Goal: Information Seeking & Learning: Learn about a topic

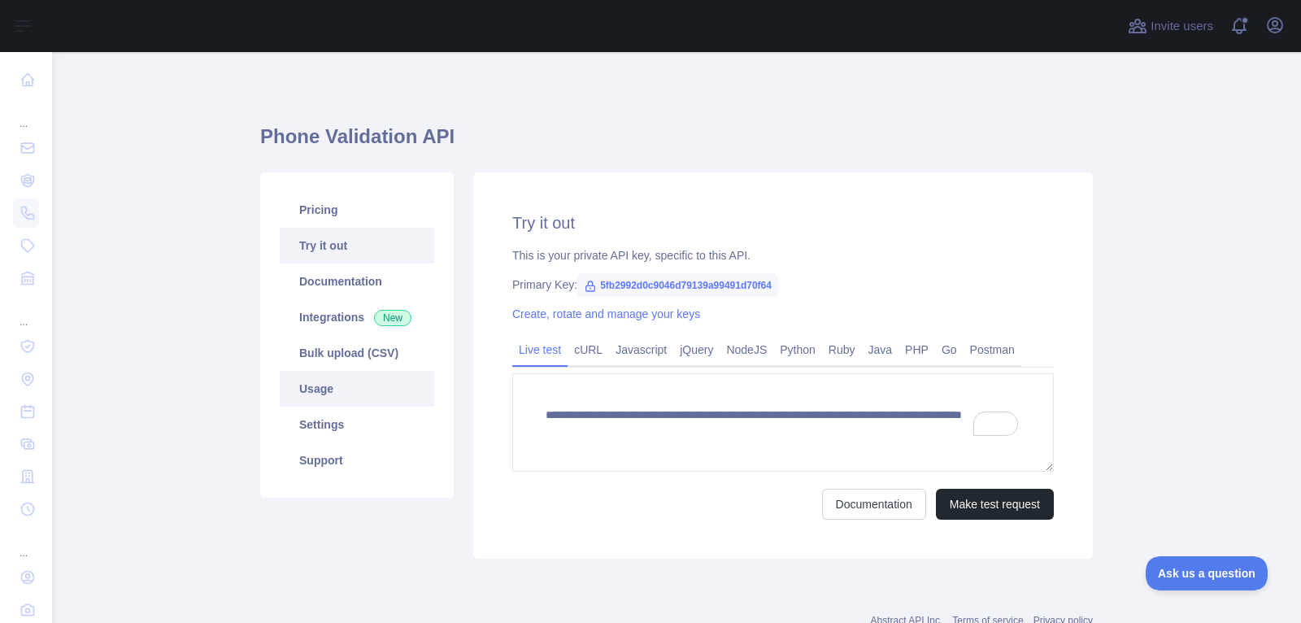
click at [341, 381] on link "Usage" at bounding box center [357, 389] width 155 height 36
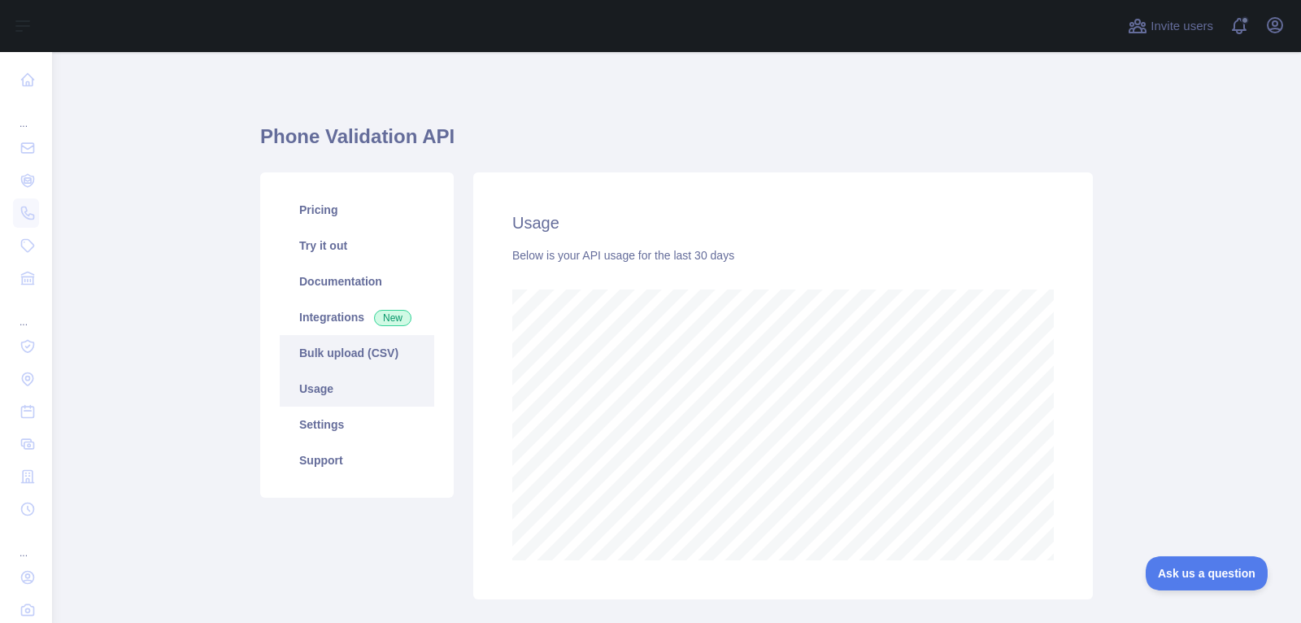
scroll to position [571, 1249]
click at [368, 316] on link "Integrations New" at bounding box center [357, 317] width 155 height 36
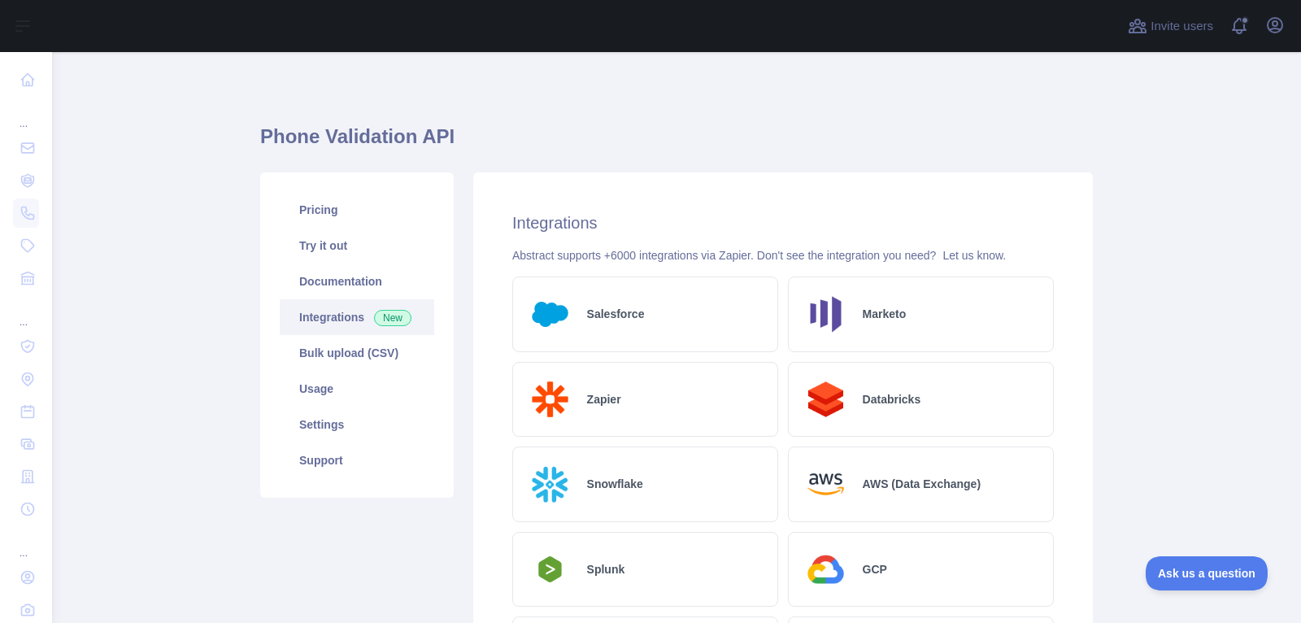
click at [668, 310] on div "Salesforce" at bounding box center [645, 315] width 266 height 76
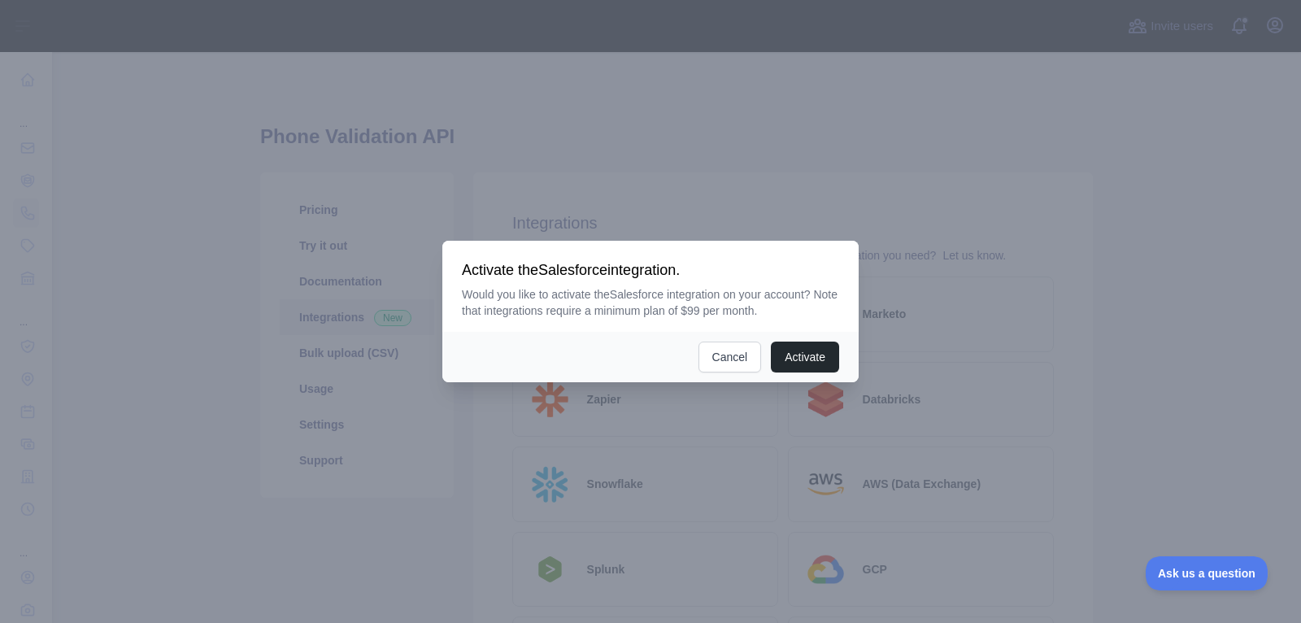
click at [793, 431] on div at bounding box center [650, 311] width 1301 height 623
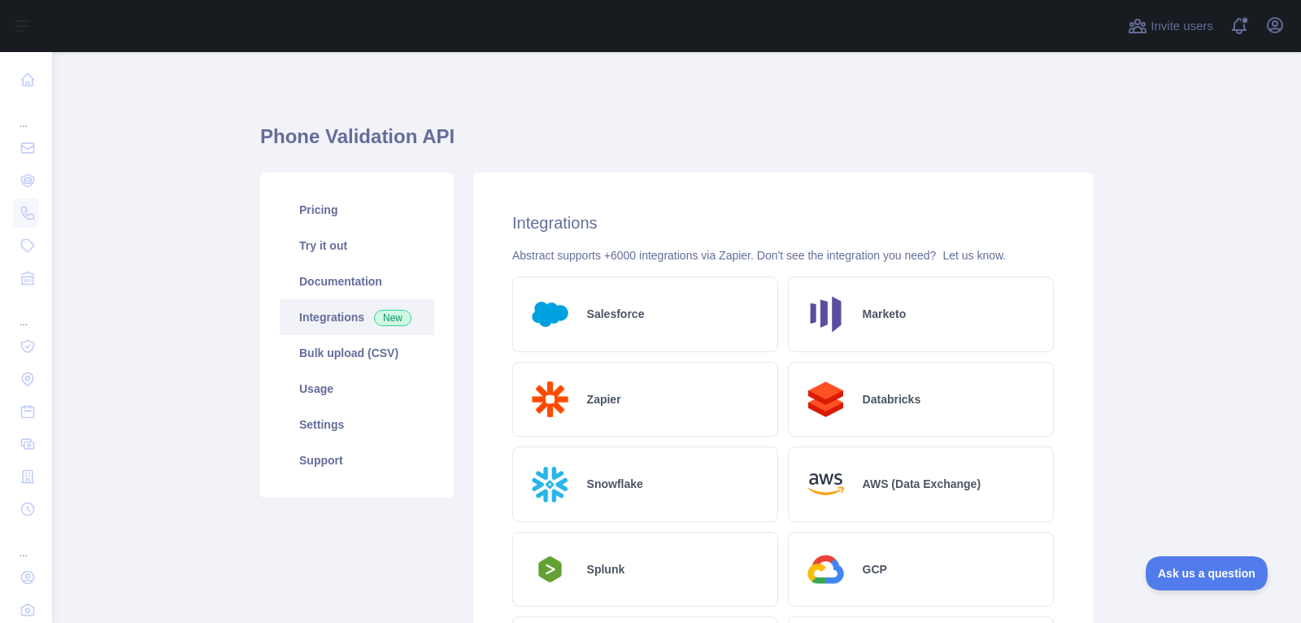
click at [839, 475] on img at bounding box center [826, 484] width 48 height 48
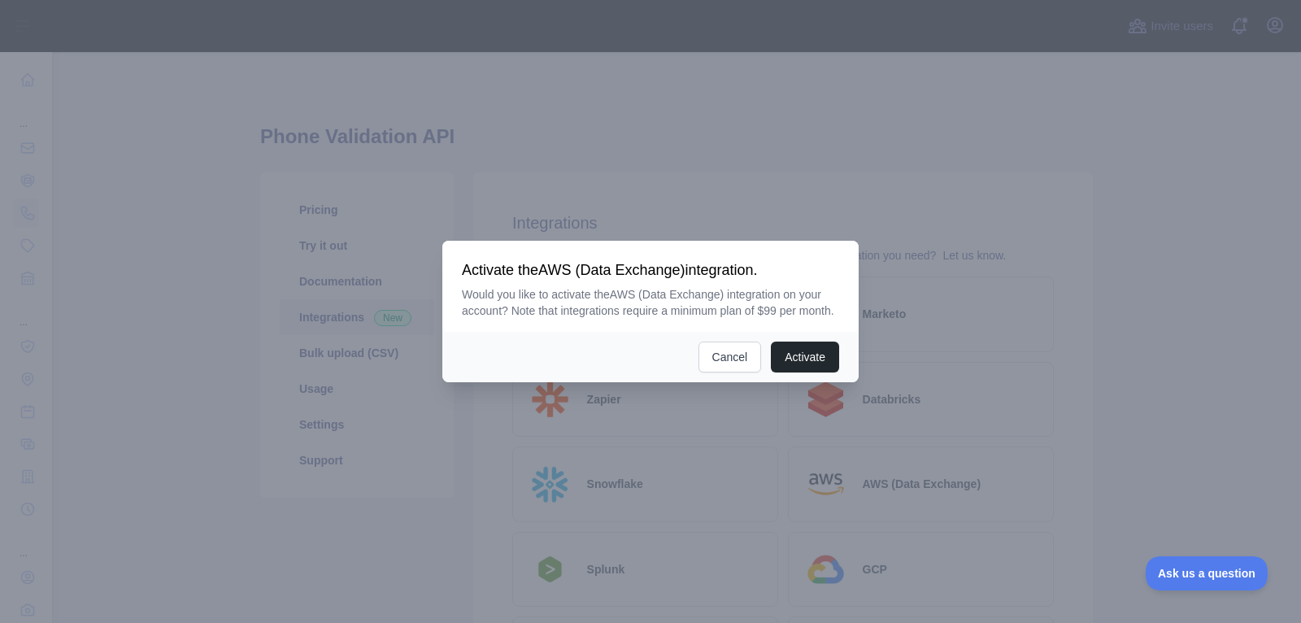
click at [727, 465] on div at bounding box center [650, 311] width 1301 height 623
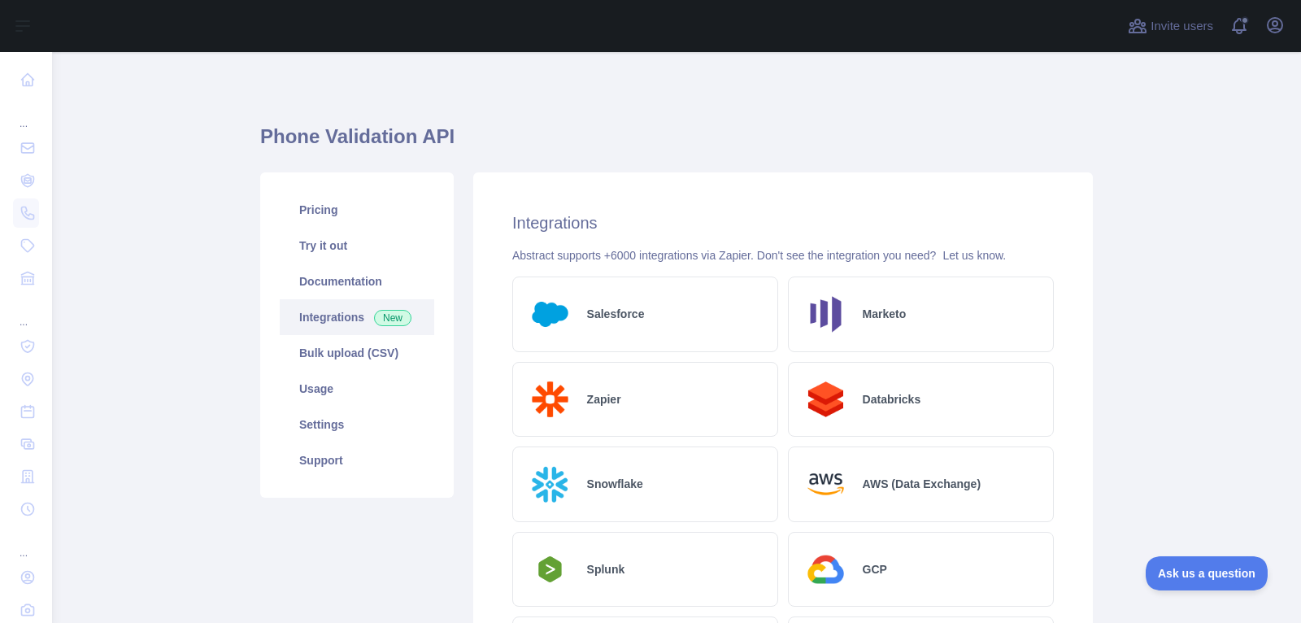
click at [637, 399] on div "Zapier" at bounding box center [645, 400] width 266 height 76
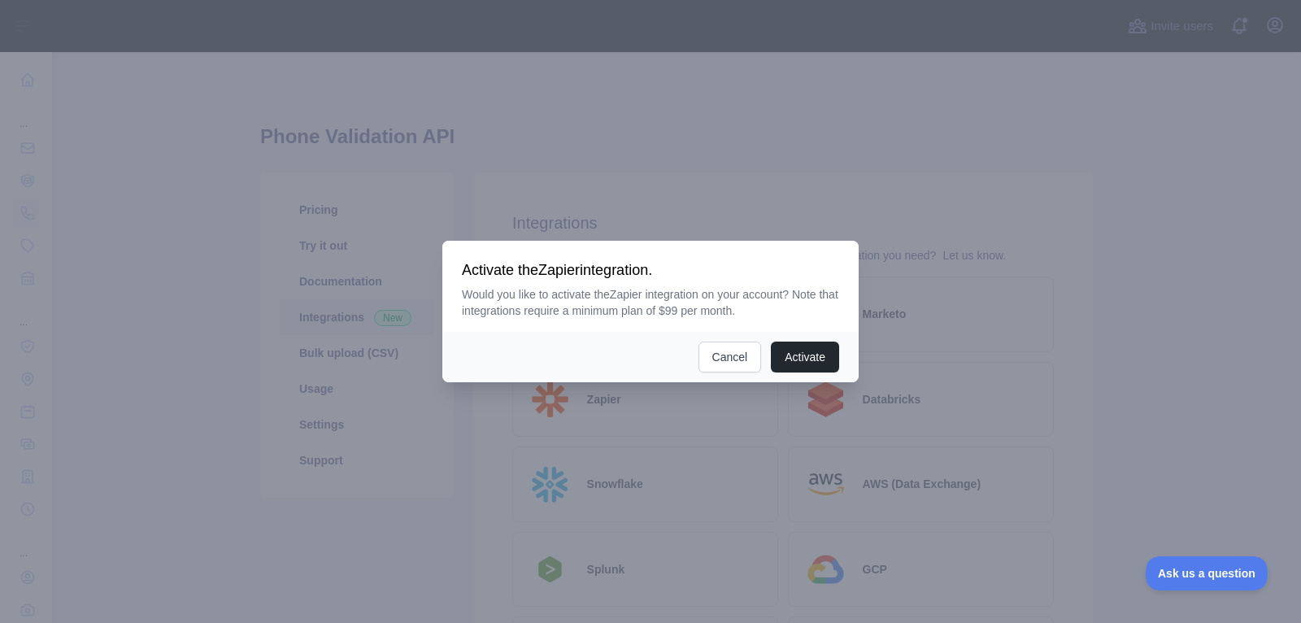
click at [798, 461] on div at bounding box center [650, 311] width 1301 height 623
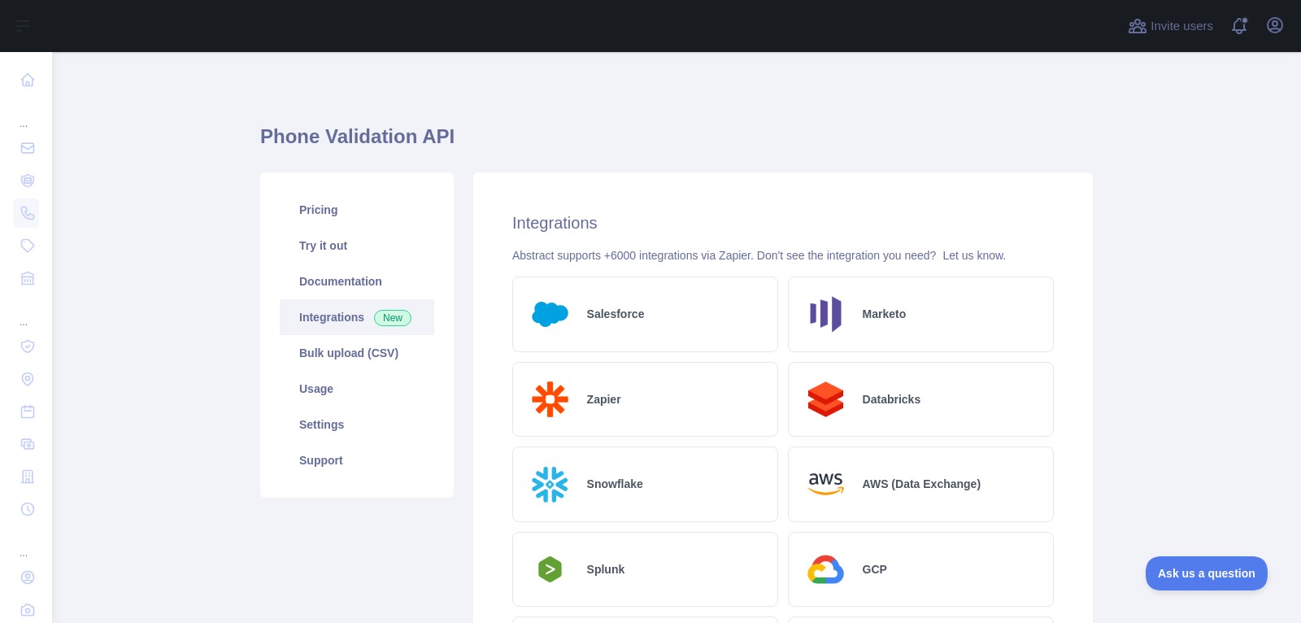
click at [931, 320] on div "Marketo" at bounding box center [921, 315] width 266 height 76
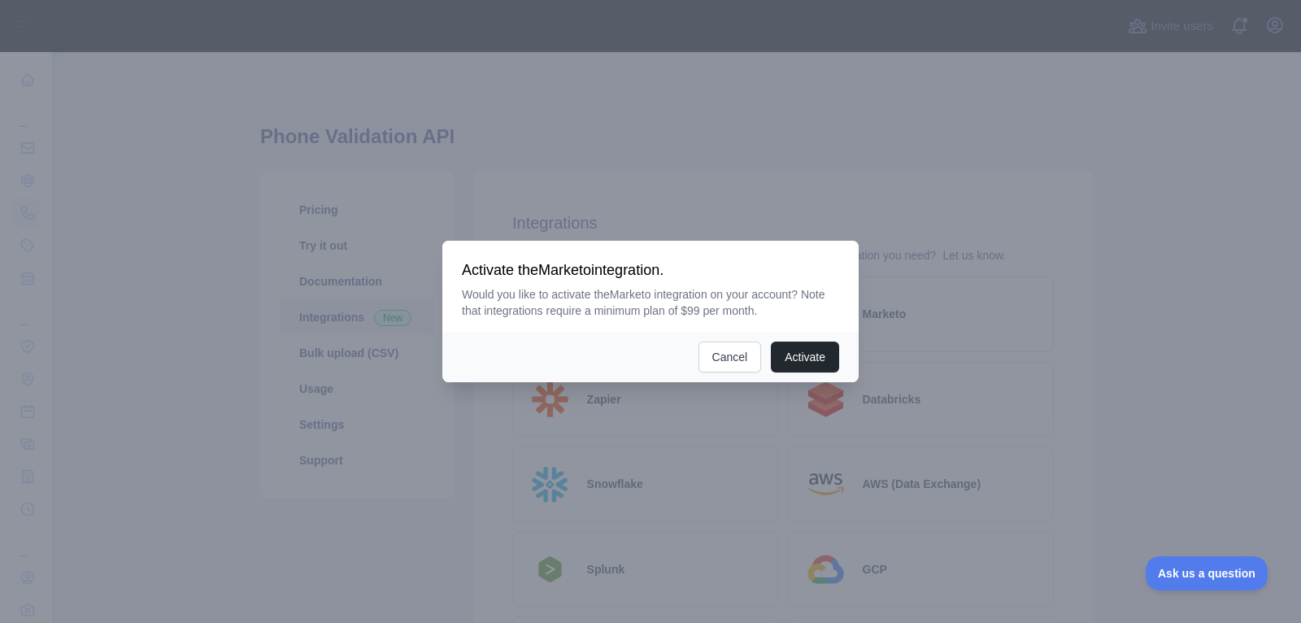
click at [974, 424] on div at bounding box center [650, 311] width 1301 height 623
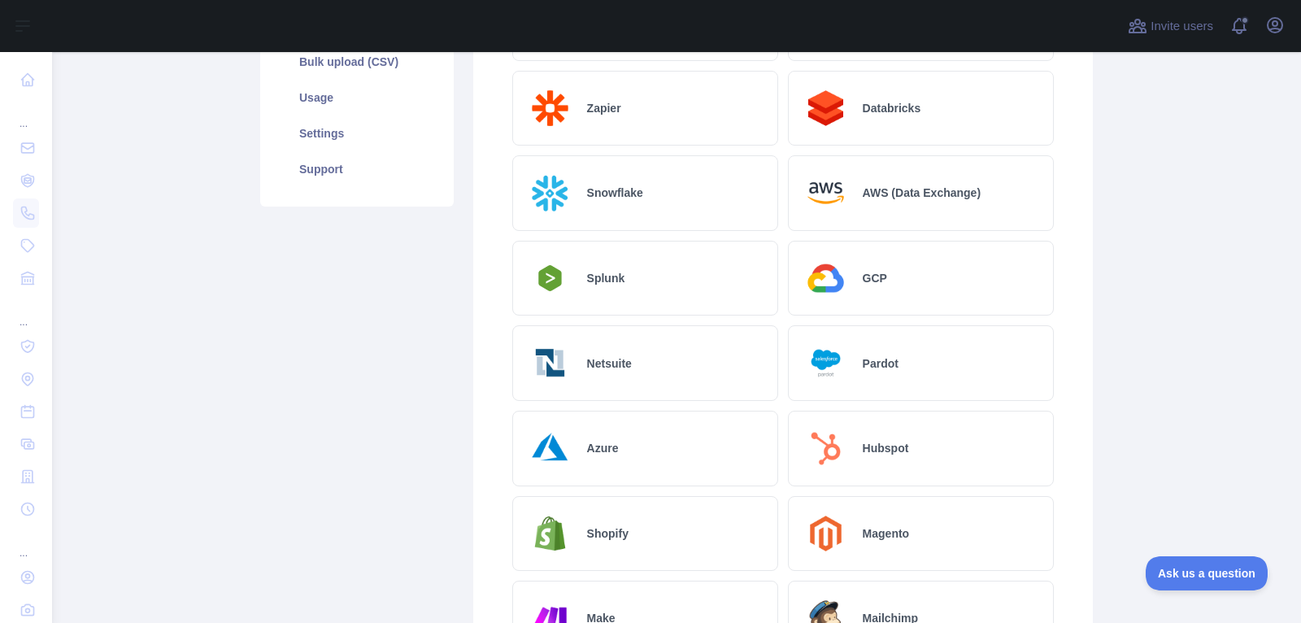
scroll to position [296, 0]
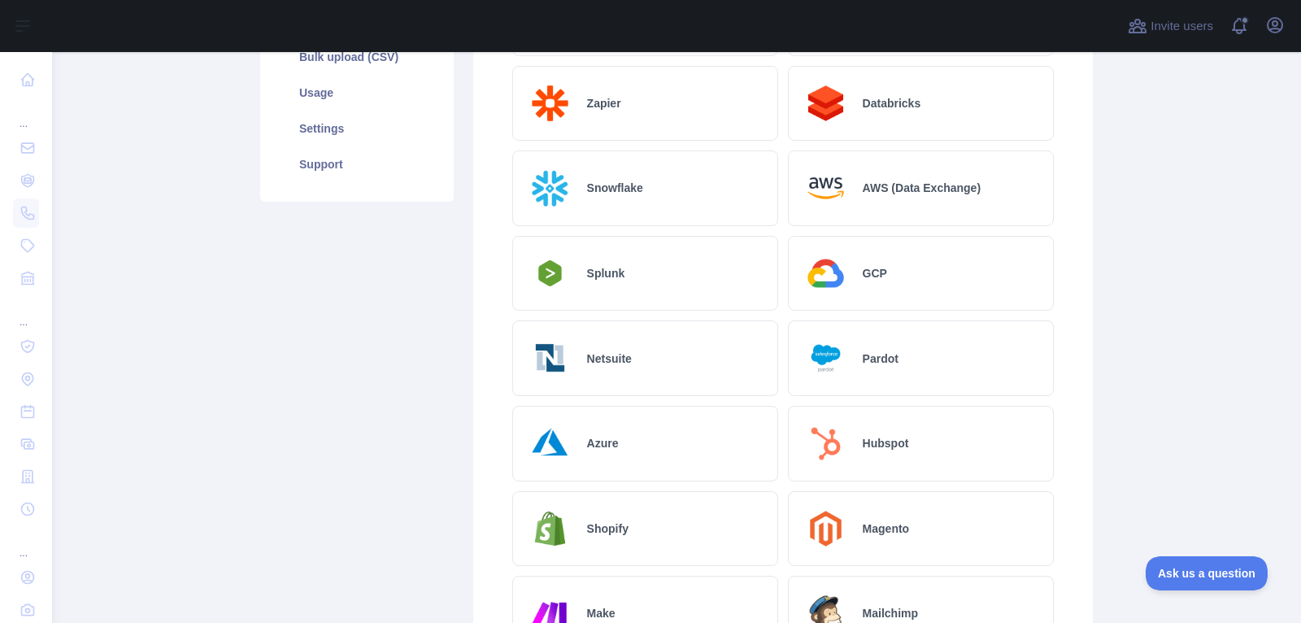
click at [687, 500] on div "Shopify" at bounding box center [645, 529] width 266 height 76
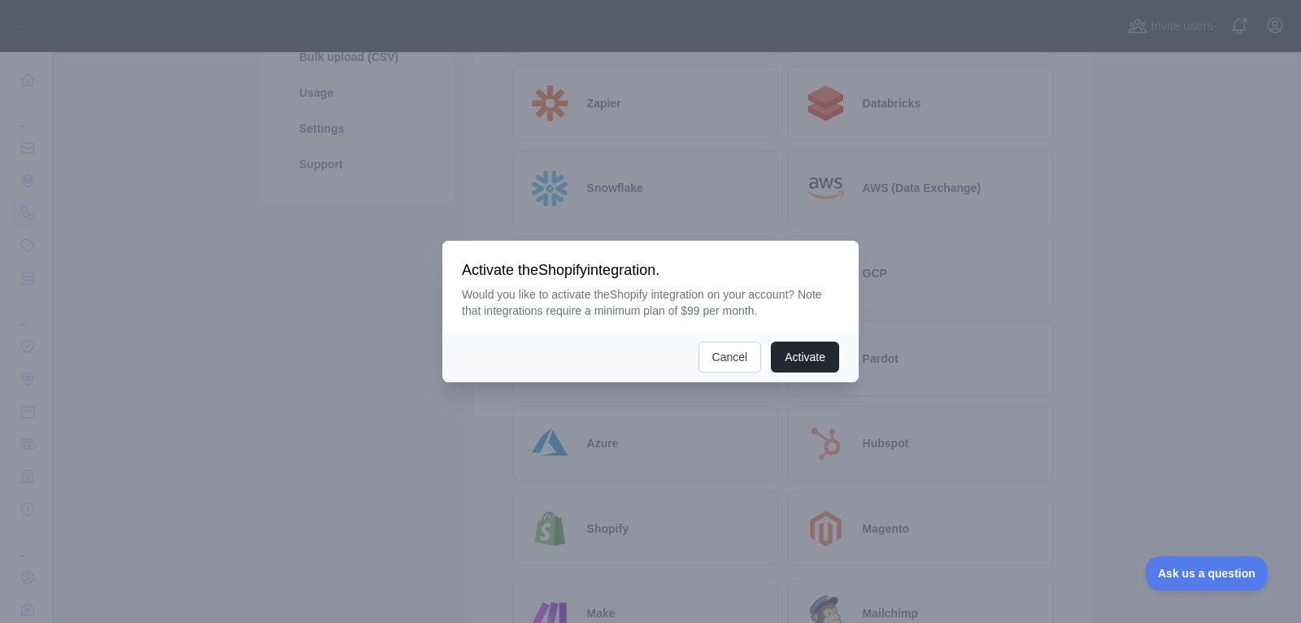
click at [944, 513] on div at bounding box center [650, 311] width 1301 height 623
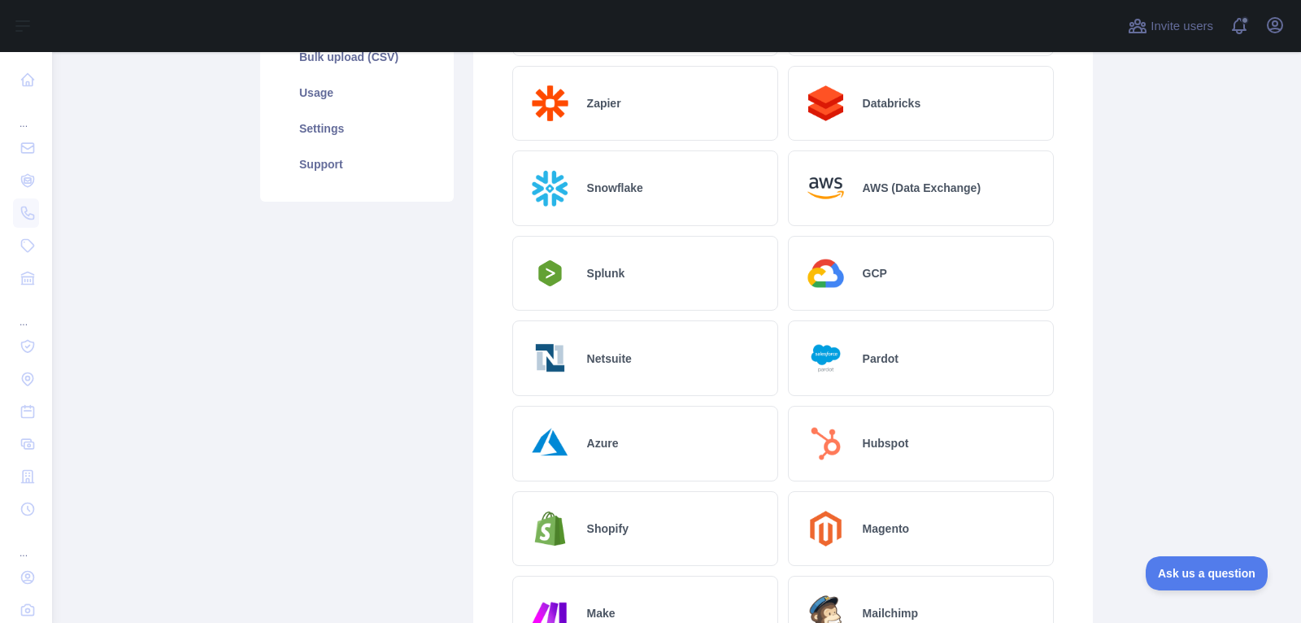
click at [894, 533] on div "Magento" at bounding box center [921, 529] width 266 height 76
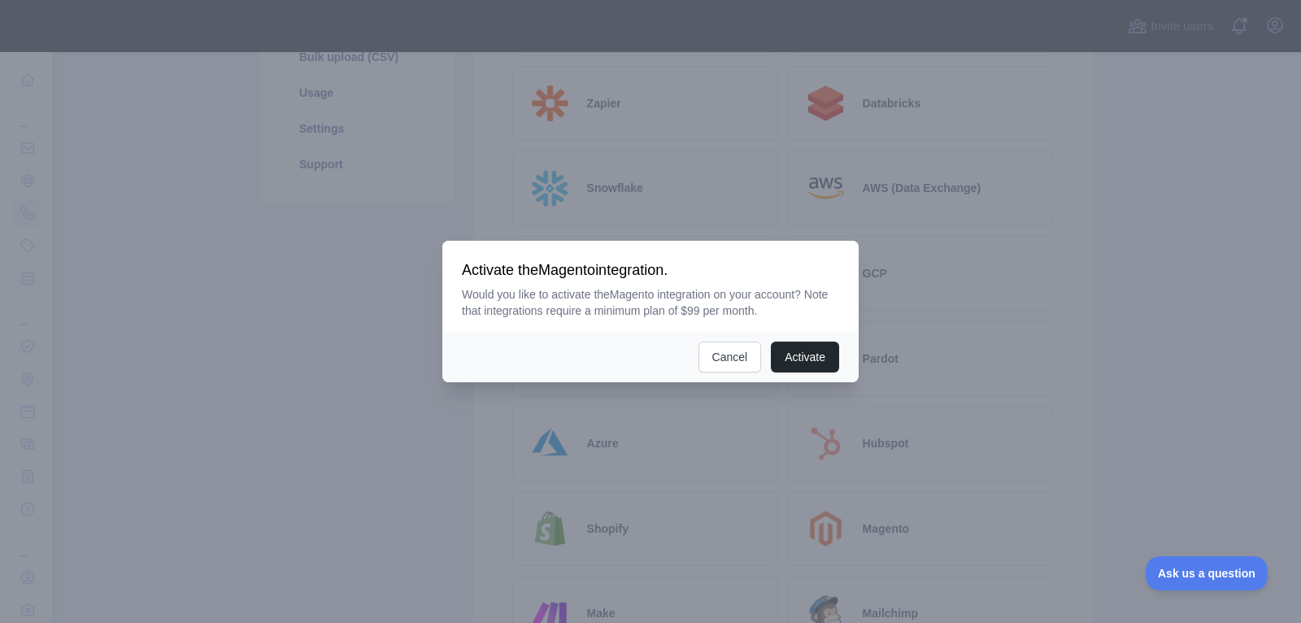
click at [1029, 483] on div at bounding box center [650, 311] width 1301 height 623
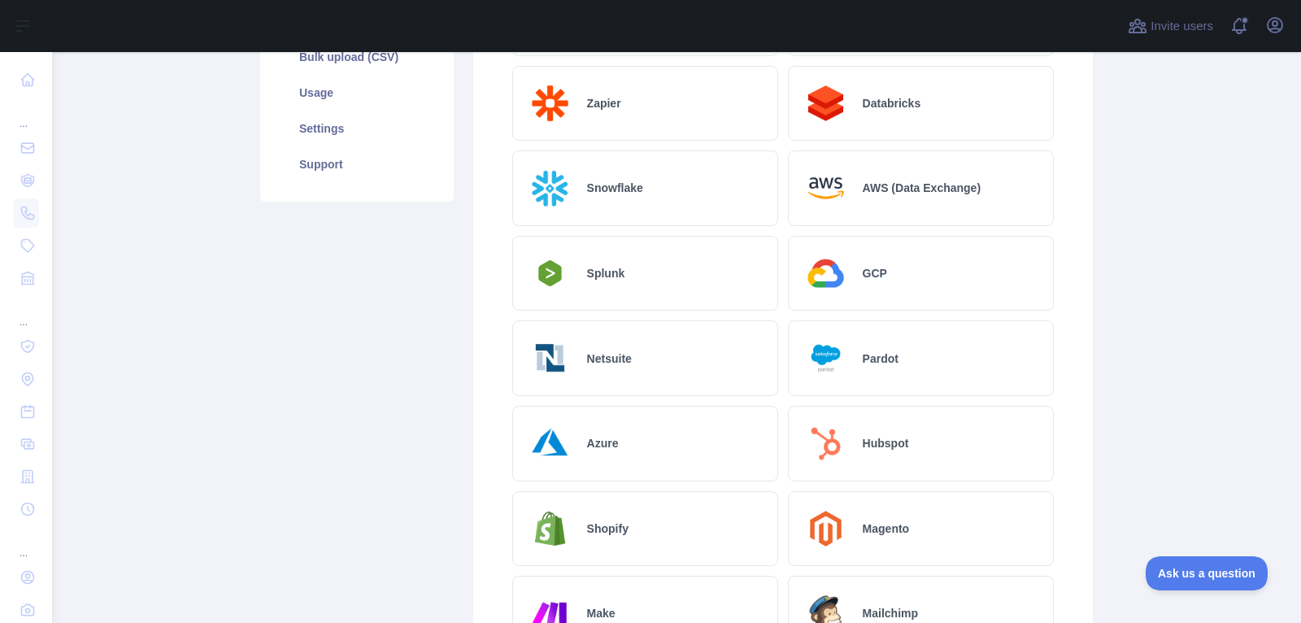
click at [940, 586] on div "Mailchimp" at bounding box center [921, 614] width 266 height 76
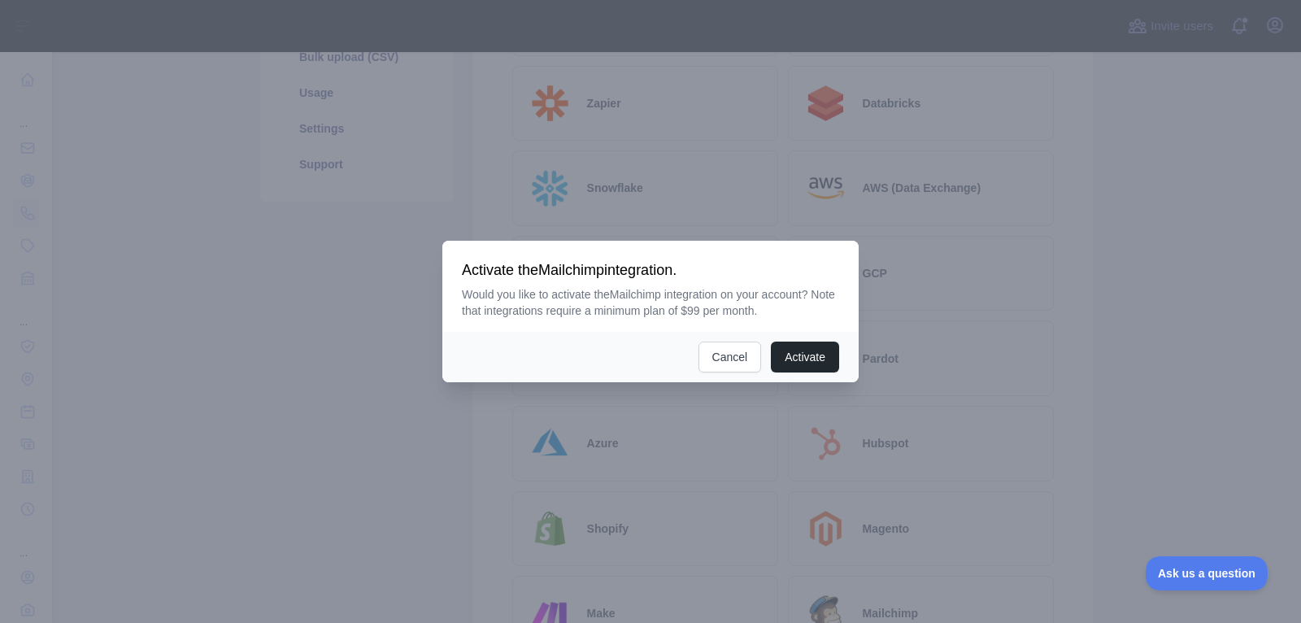
click at [1116, 394] on div at bounding box center [650, 311] width 1301 height 623
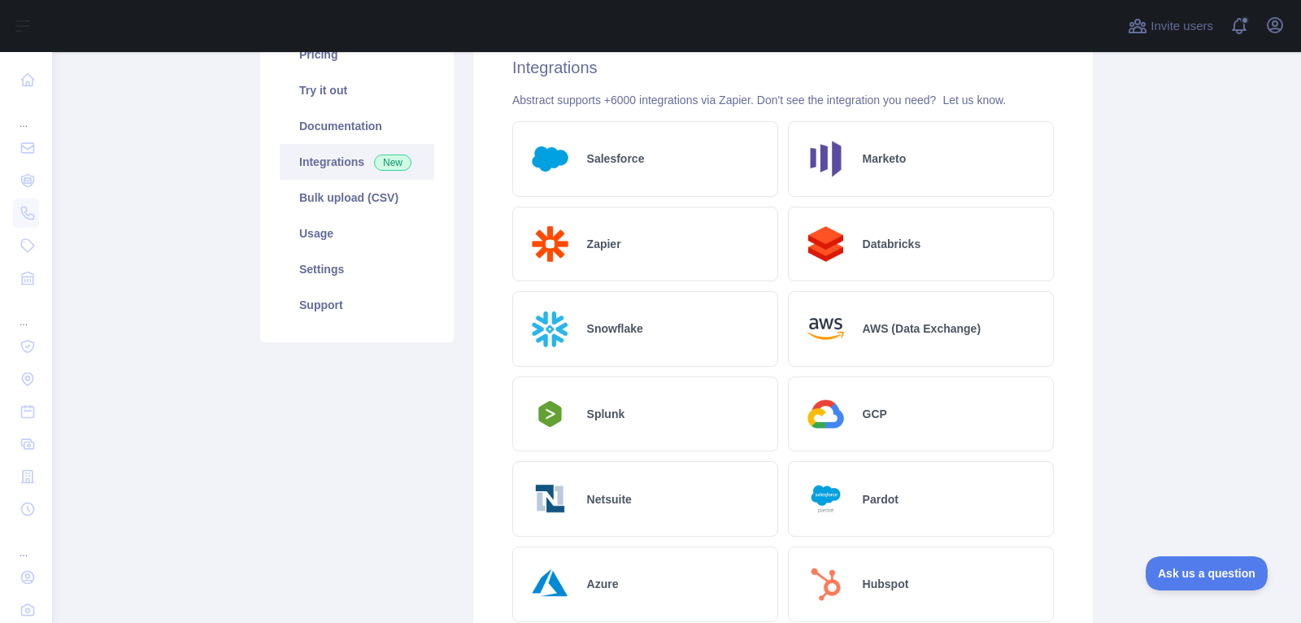
scroll to position [0, 0]
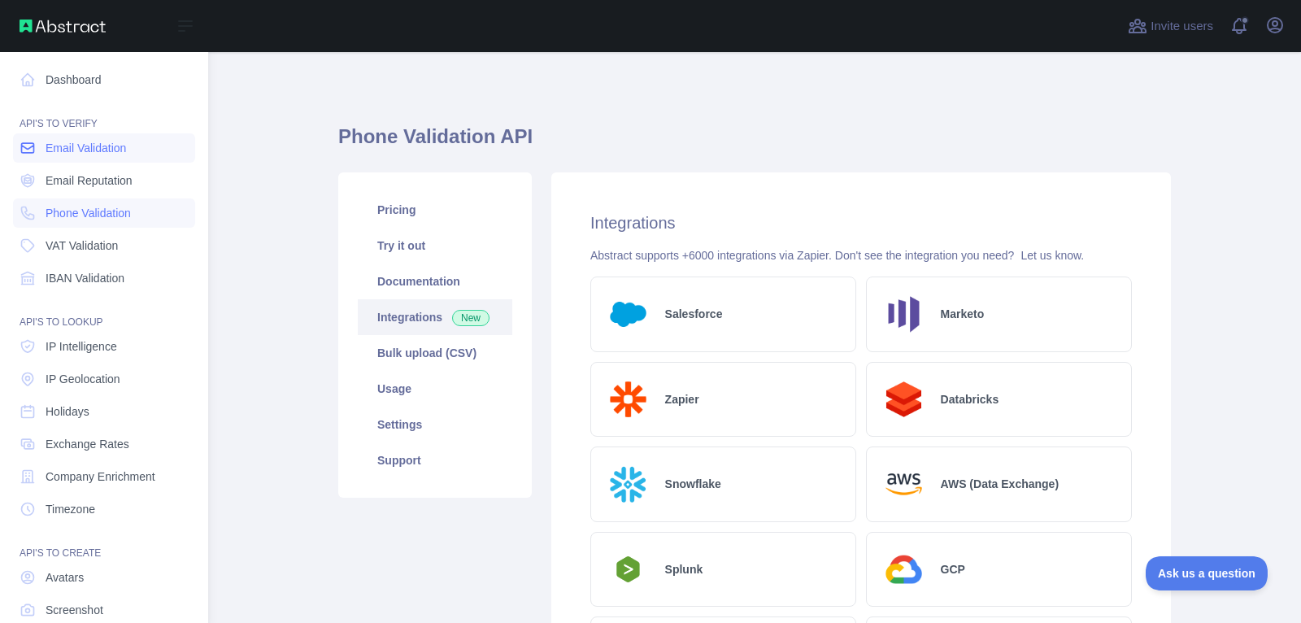
click at [98, 146] on span "Email Validation" at bounding box center [86, 148] width 81 height 16
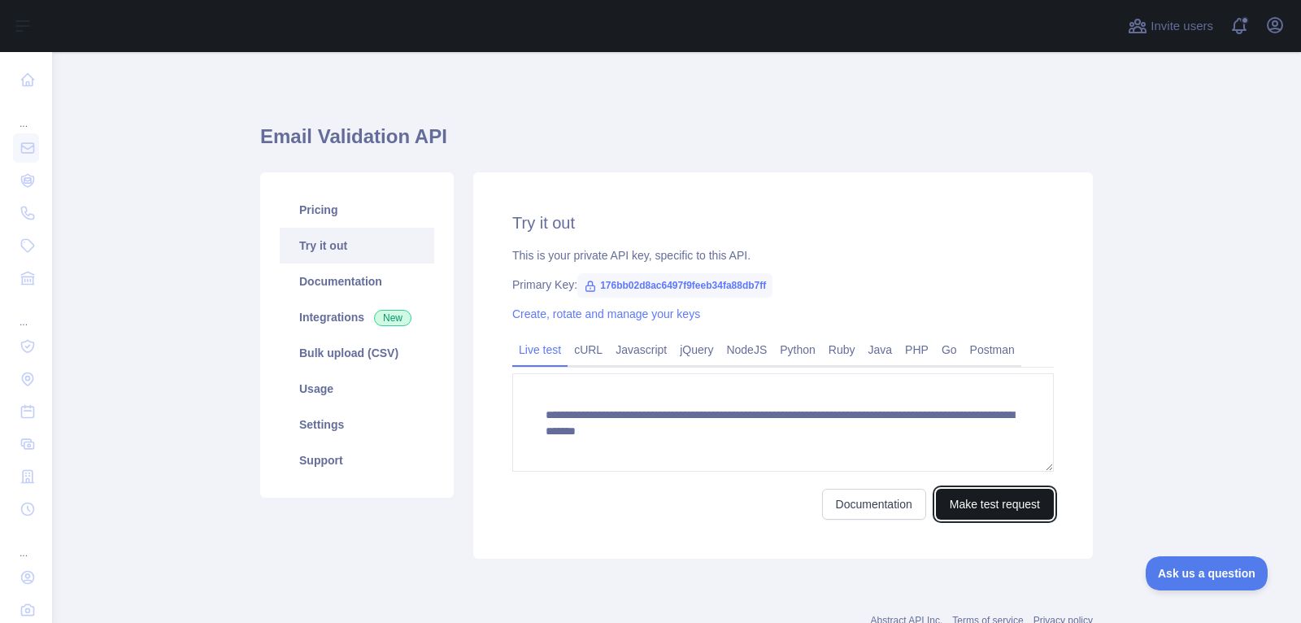
click at [1038, 503] on button "Make test request" at bounding box center [995, 504] width 118 height 31
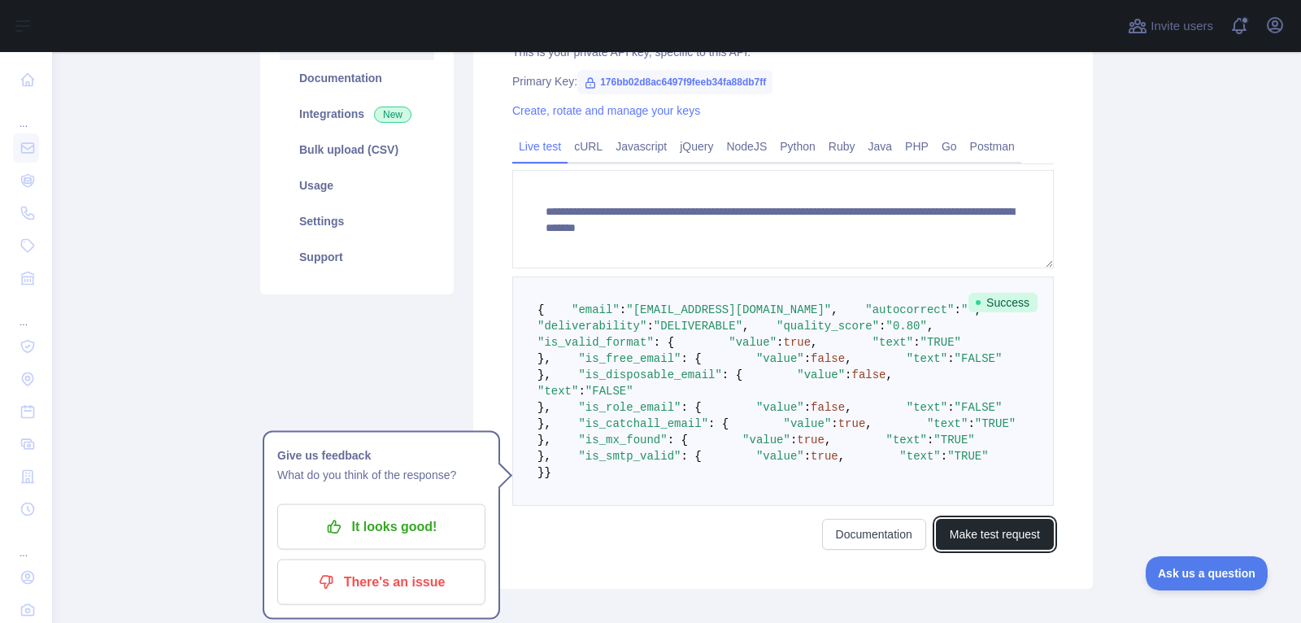
scroll to position [204, 0]
click at [365, 552] on div "It looks good! There's an issue" at bounding box center [381, 555] width 208 height 101
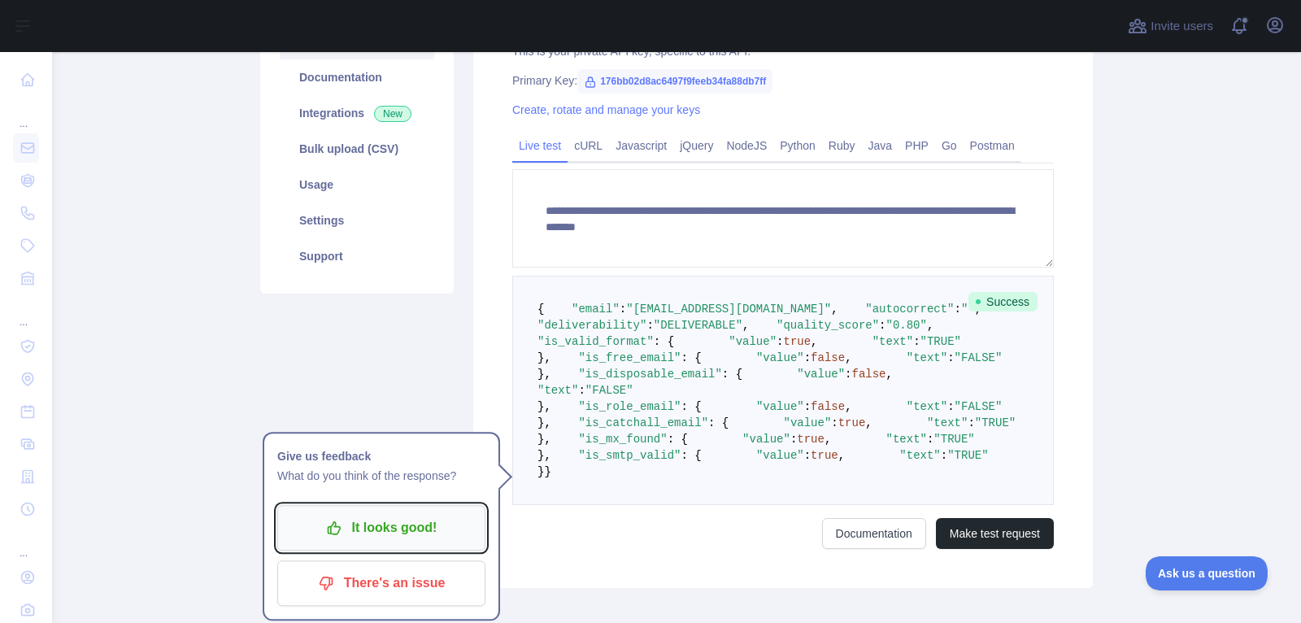
click at [368, 533] on p "It looks good!" at bounding box center [382, 528] width 184 height 28
